Goal: Use online tool/utility: Utilize a website feature to perform a specific function

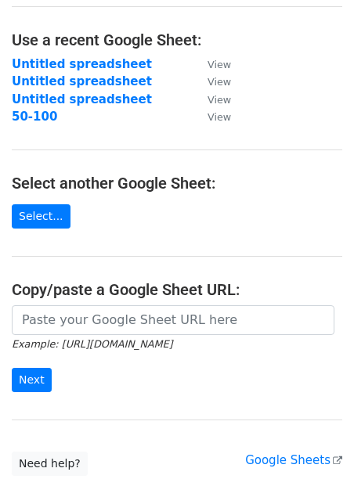
scroll to position [196, 0]
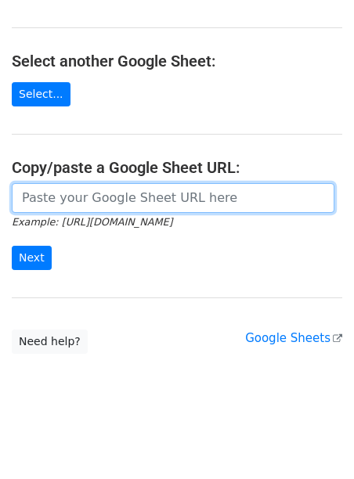
click at [110, 210] on input "url" at bounding box center [173, 198] width 323 height 30
paste input "[URL][DOMAIN_NAME]"
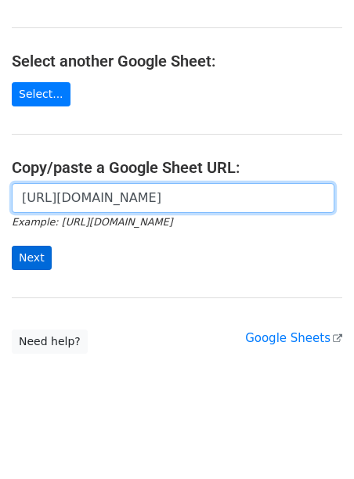
type input "[URL][DOMAIN_NAME]"
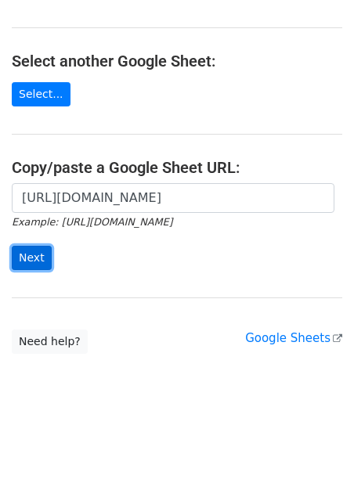
click at [34, 247] on input "Next" at bounding box center [32, 258] width 40 height 24
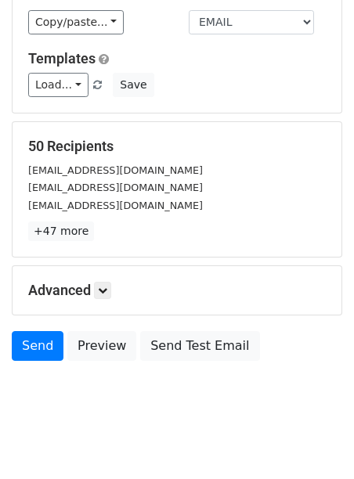
scroll to position [191, 0]
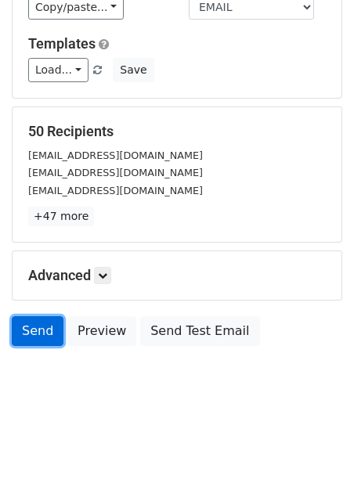
click at [38, 328] on link "Send" at bounding box center [38, 331] width 52 height 30
